Goal: Transaction & Acquisition: Purchase product/service

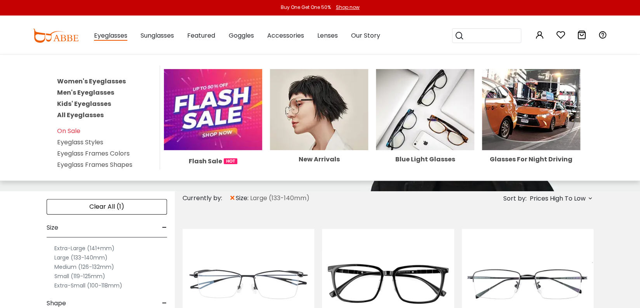
click at [85, 90] on link "Men's Eyeglasses" at bounding box center [85, 92] width 57 height 9
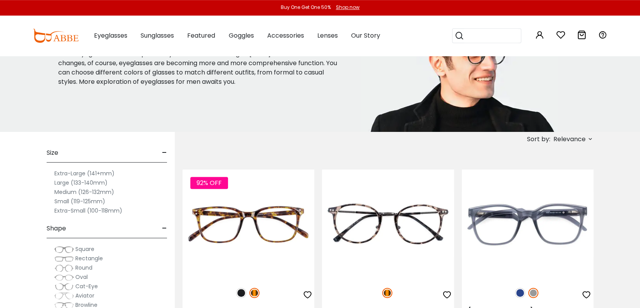
scroll to position [62, 0]
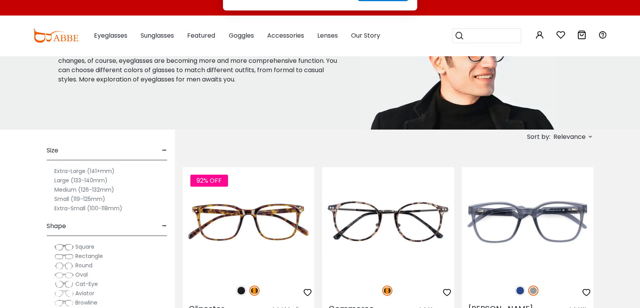
click at [71, 167] on label "Extra-Large (141+mm)" at bounding box center [84, 171] width 60 height 9
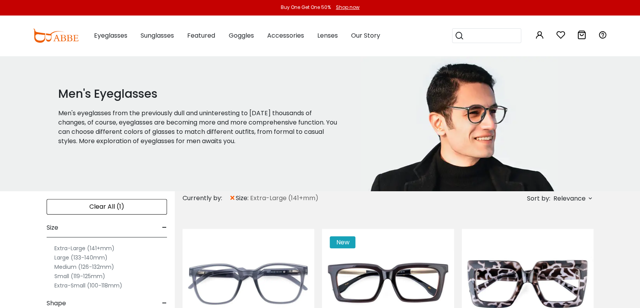
click at [292, 149] on div "Men's Eyeglasses Men's eyeglasses from the previously dull and uninteresting to…" at bounding box center [206, 124] width 308 height 136
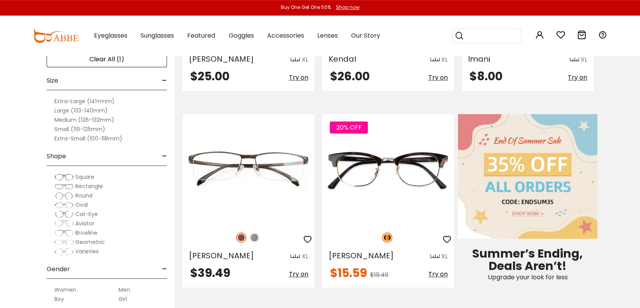
scroll to position [372, 0]
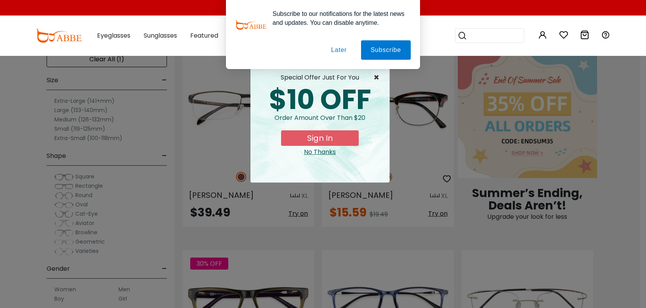
click at [377, 77] on span "×" at bounding box center [378, 77] width 10 height 9
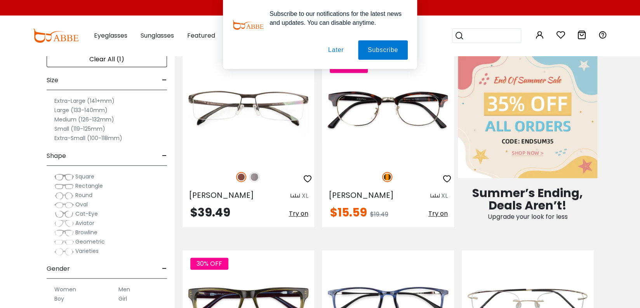
click at [336, 52] on button "Later" at bounding box center [335, 49] width 35 height 19
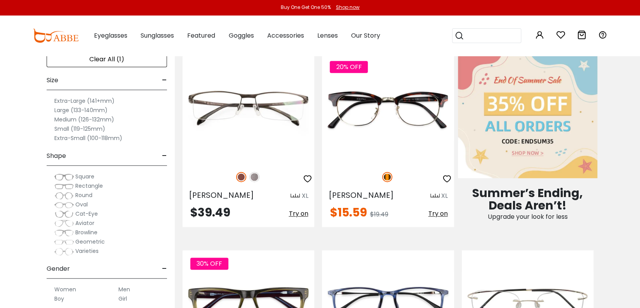
click at [537, 127] on img at bounding box center [527, 116] width 139 height 125
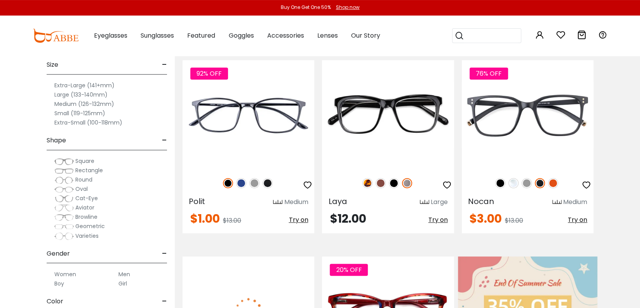
scroll to position [175, 0]
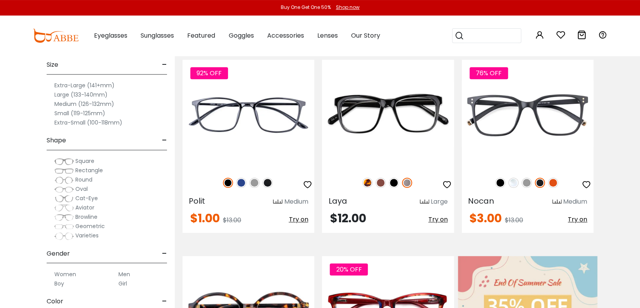
click at [125, 272] on label "Men" at bounding box center [124, 273] width 12 height 9
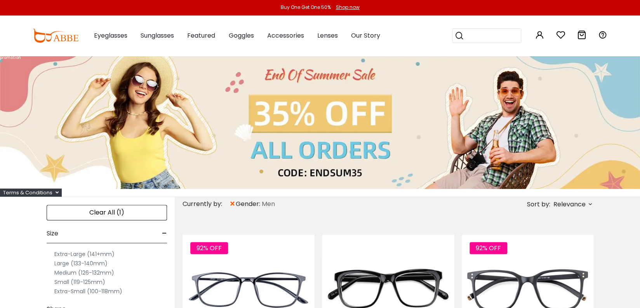
click at [371, 193] on div "promotion Terms & Conditions *• Offer not includes shipping. *• Cannot be combi…" at bounding box center [320, 126] width 640 height 141
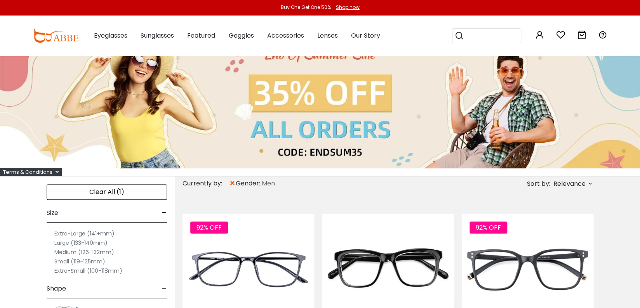
click at [560, 186] on span "Relevance" at bounding box center [569, 184] width 32 height 14
click at [560, 233] on label "Prices Low To High" at bounding box center [561, 233] width 56 height 9
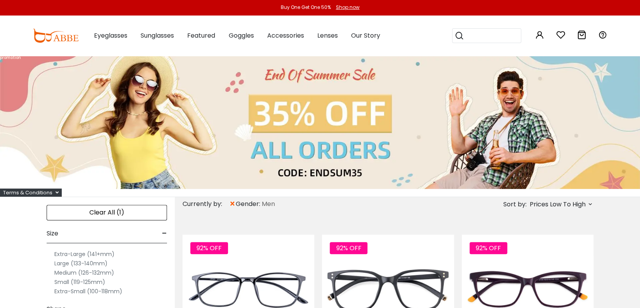
click at [343, 210] on div "Currently by: × gender: Men Sort by: Prices Low To High" at bounding box center [387, 204] width 411 height 14
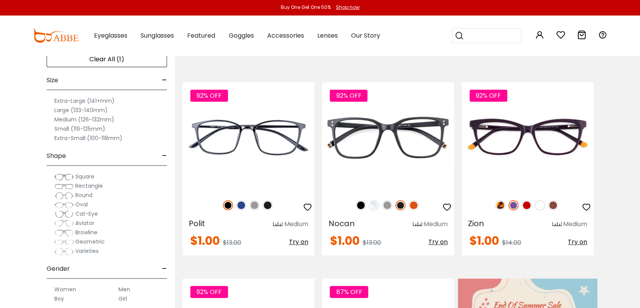
scroll to position [155, 0]
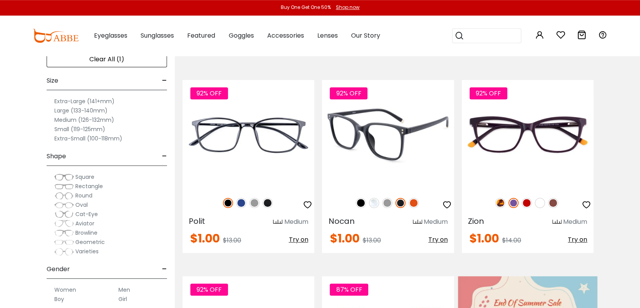
click at [370, 202] on img at bounding box center [374, 203] width 10 height 10
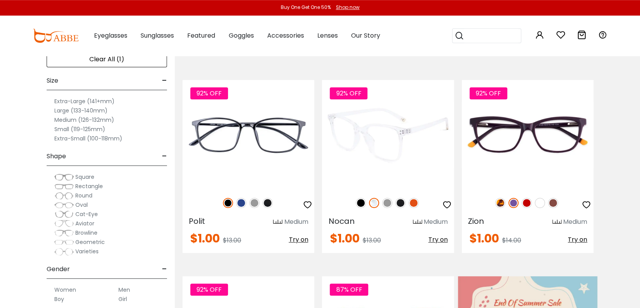
click at [387, 202] on img at bounding box center [387, 203] width 10 height 10
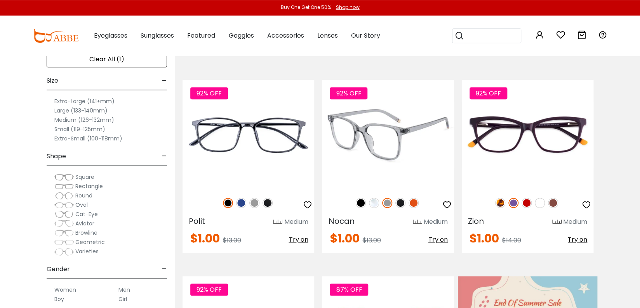
click at [401, 206] on img at bounding box center [400, 203] width 10 height 10
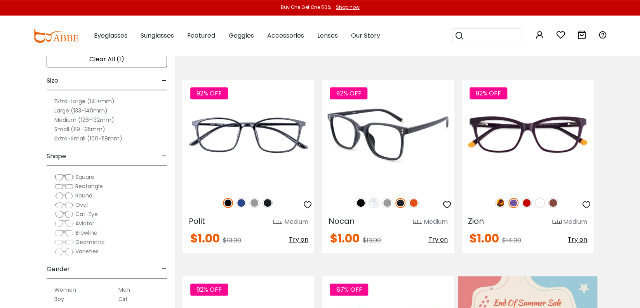
click at [413, 205] on img at bounding box center [413, 203] width 10 height 10
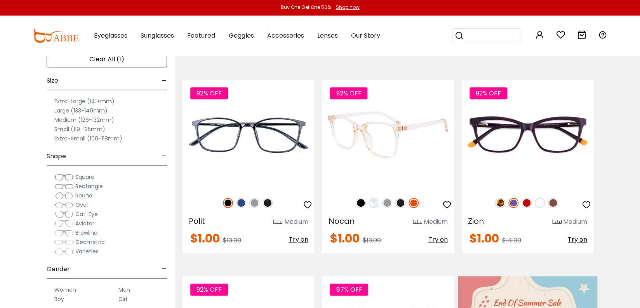
click at [361, 202] on img at bounding box center [361, 203] width 10 height 10
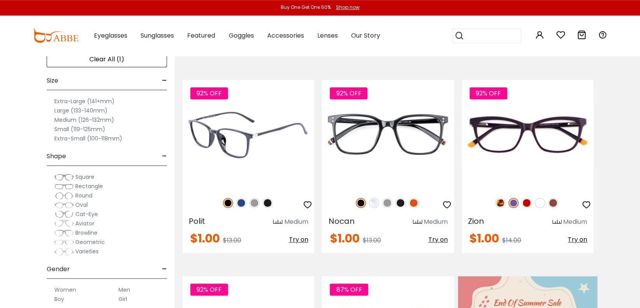
click at [241, 201] on img at bounding box center [241, 203] width 10 height 10
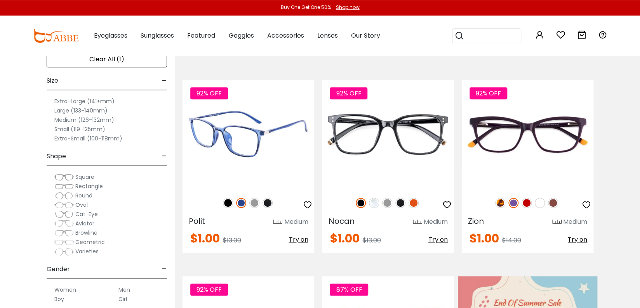
click at [254, 202] on img at bounding box center [254, 203] width 10 height 10
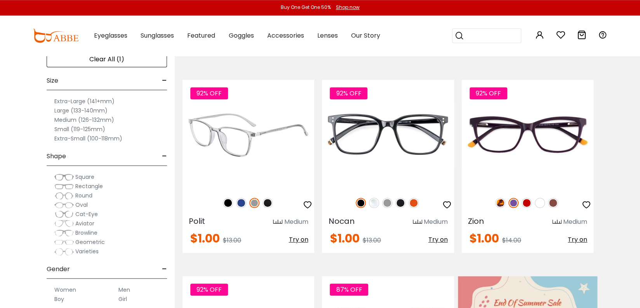
click at [227, 201] on img at bounding box center [228, 203] width 10 height 10
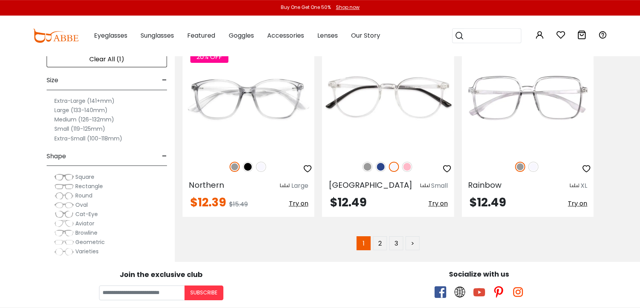
scroll to position [3942, 0]
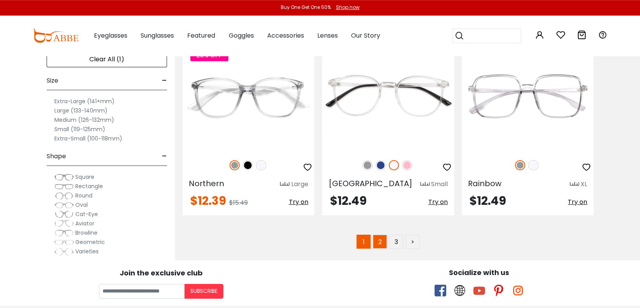
click at [379, 235] on link "2" at bounding box center [380, 242] width 14 height 14
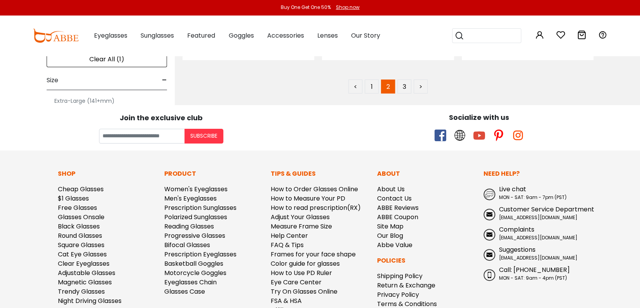
scroll to position [4076, 0]
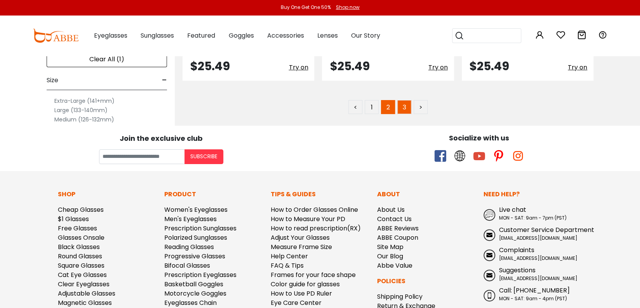
click at [407, 100] on link "3" at bounding box center [404, 107] width 14 height 14
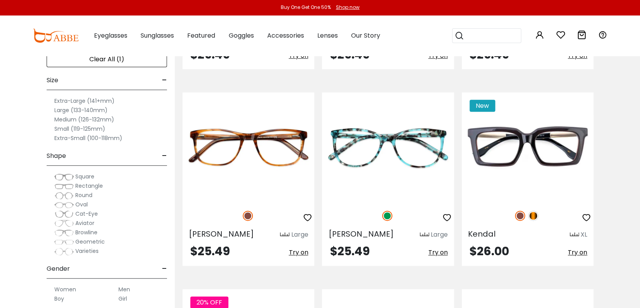
scroll to position [352, 0]
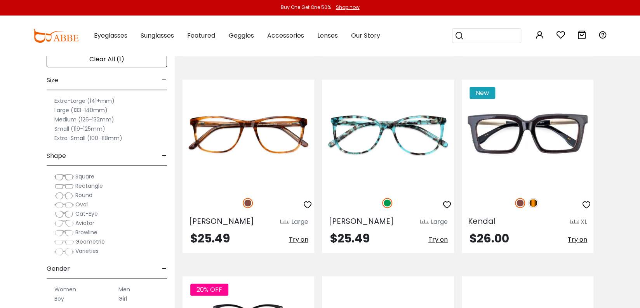
click at [175, 175] on div "Clear All (1) Size - Extra-Large (141+mm) Large (133-140mm) Medium (126-132mm) …" at bounding box center [87, 176] width 175 height 264
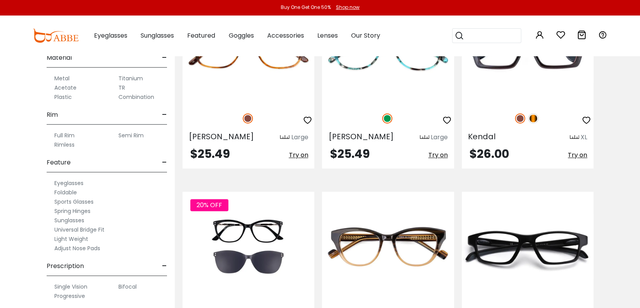
scroll to position [441, 0]
click at [70, 216] on label "Sunglasses" at bounding box center [69, 216] width 30 height 9
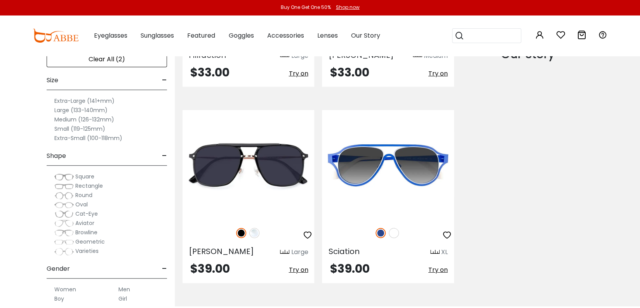
scroll to position [882, 0]
